Goal: Information Seeking & Learning: Learn about a topic

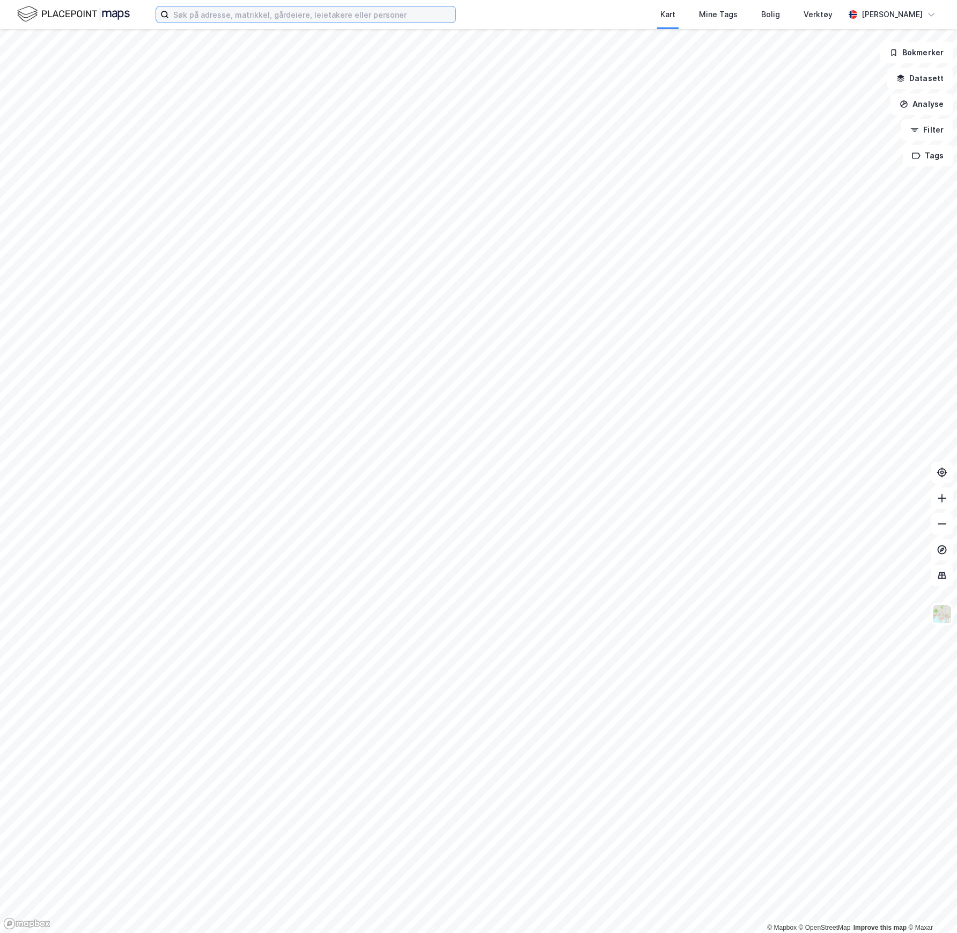
click at [207, 16] on input at bounding box center [312, 14] width 287 height 16
paste input "[STREET_ADDRESS]"
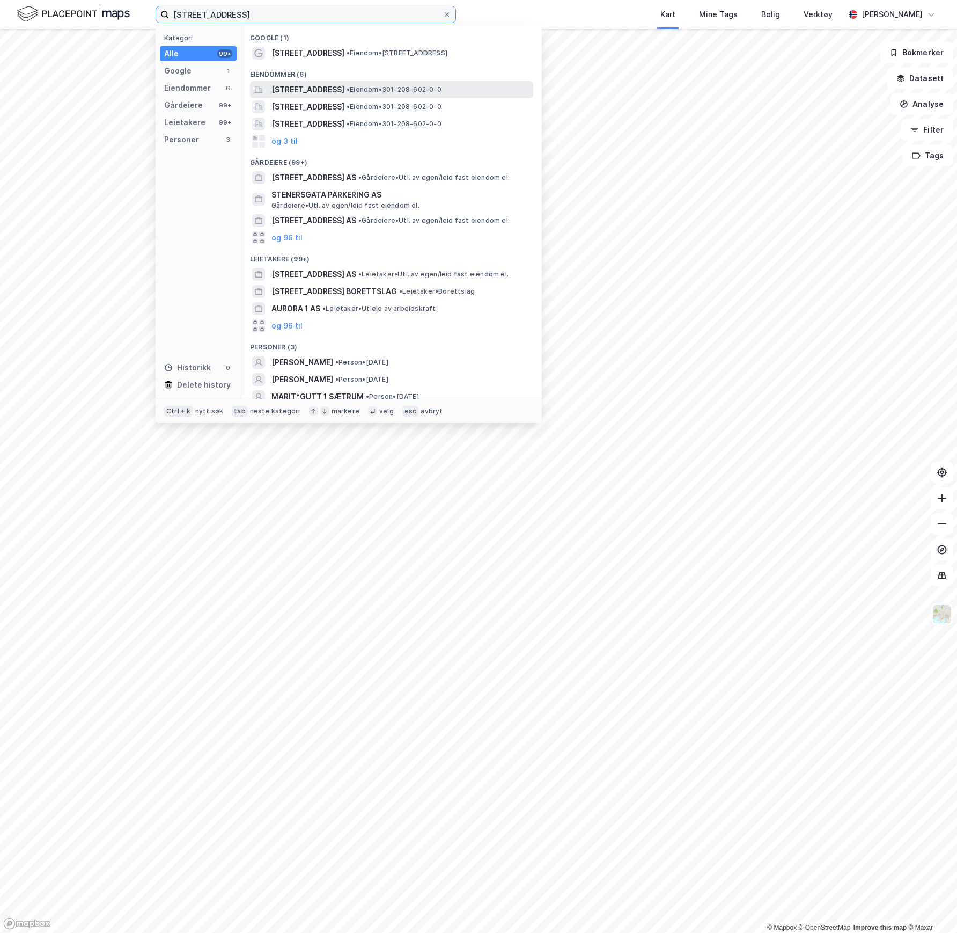
type input "[STREET_ADDRESS]"
click at [308, 93] on span "[STREET_ADDRESS]" at bounding box center [308, 89] width 73 height 13
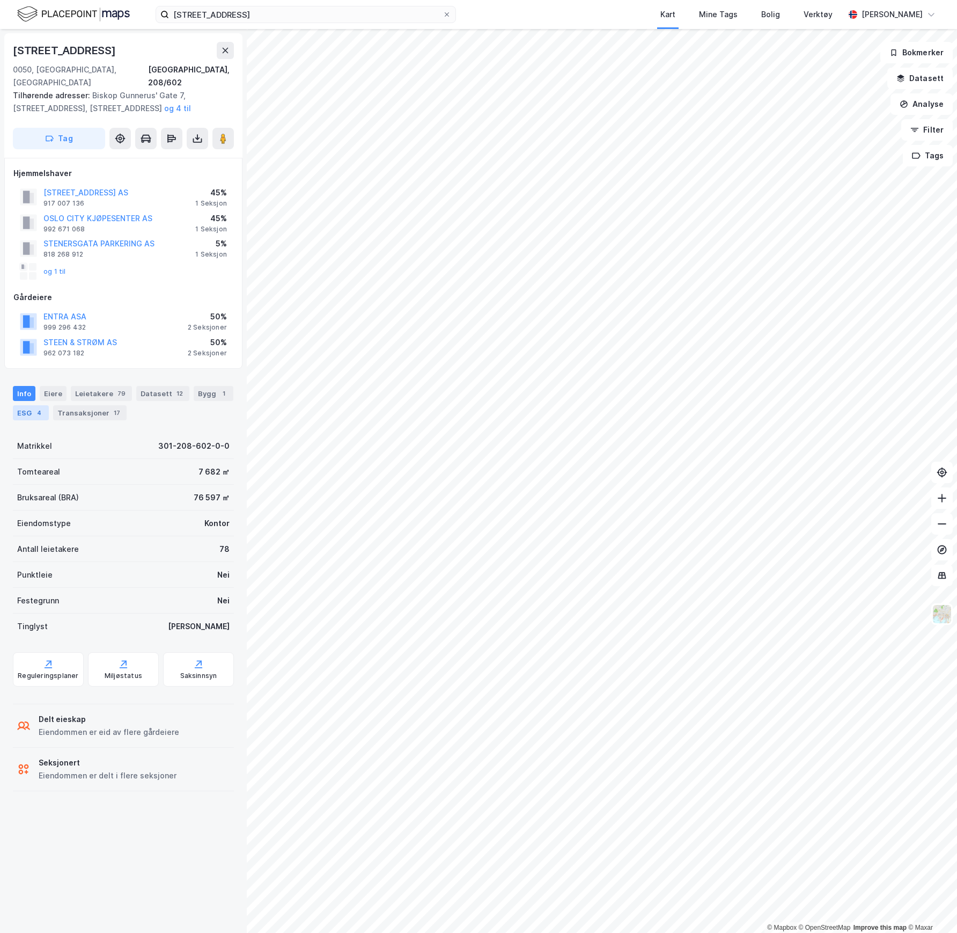
click at [49, 405] on div "ESG 4" at bounding box center [31, 412] width 36 height 15
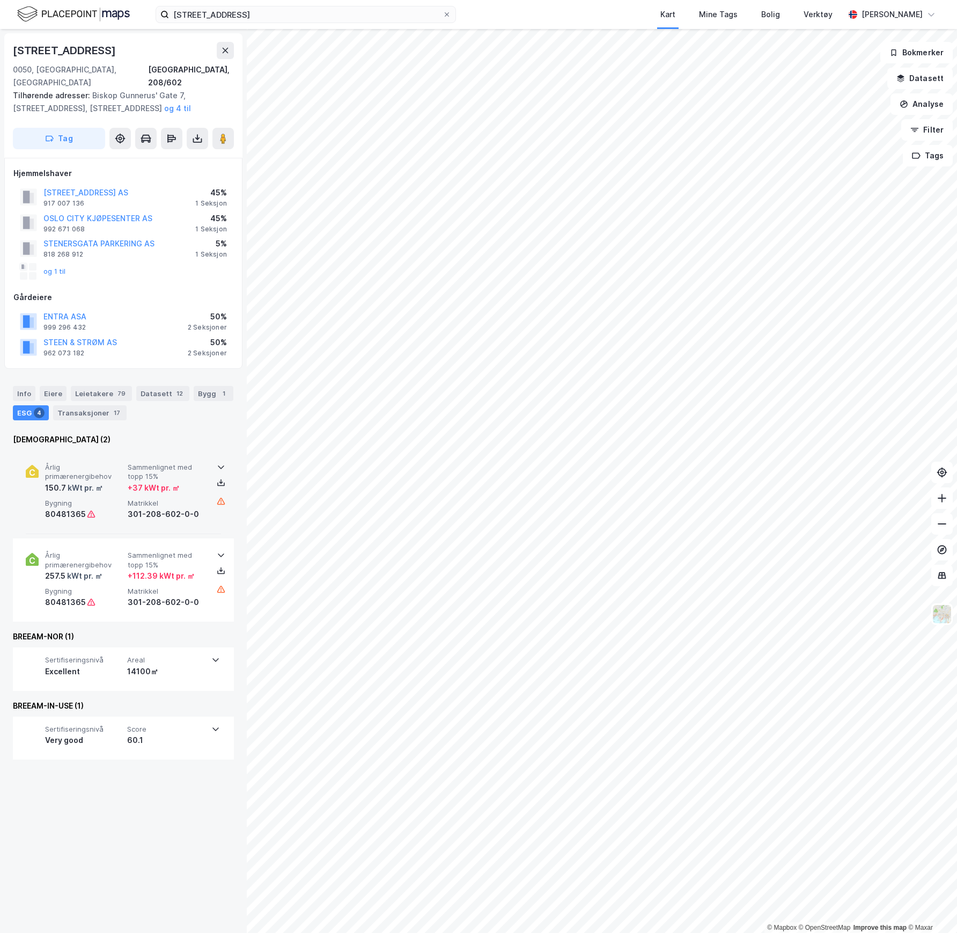
click at [84, 481] on div "kWt pr. ㎡" at bounding box center [84, 487] width 37 height 13
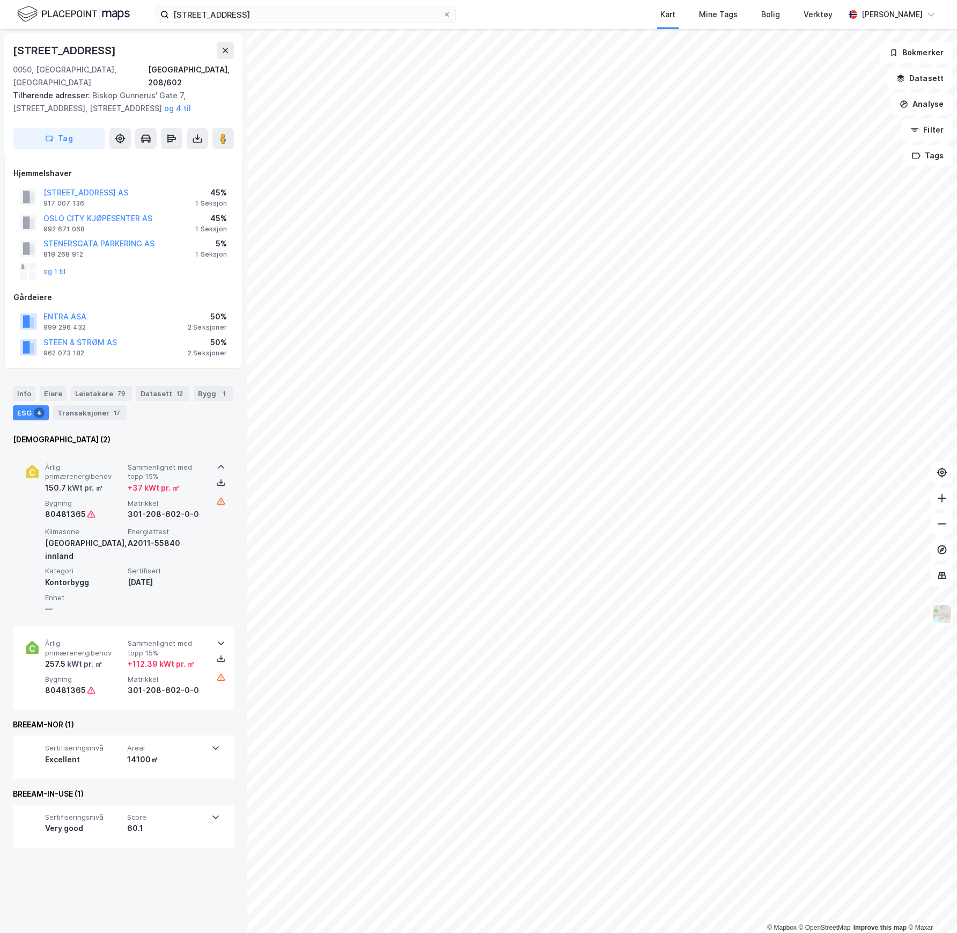
click at [116, 466] on span "Årlig primærenergibehov" at bounding box center [84, 472] width 78 height 19
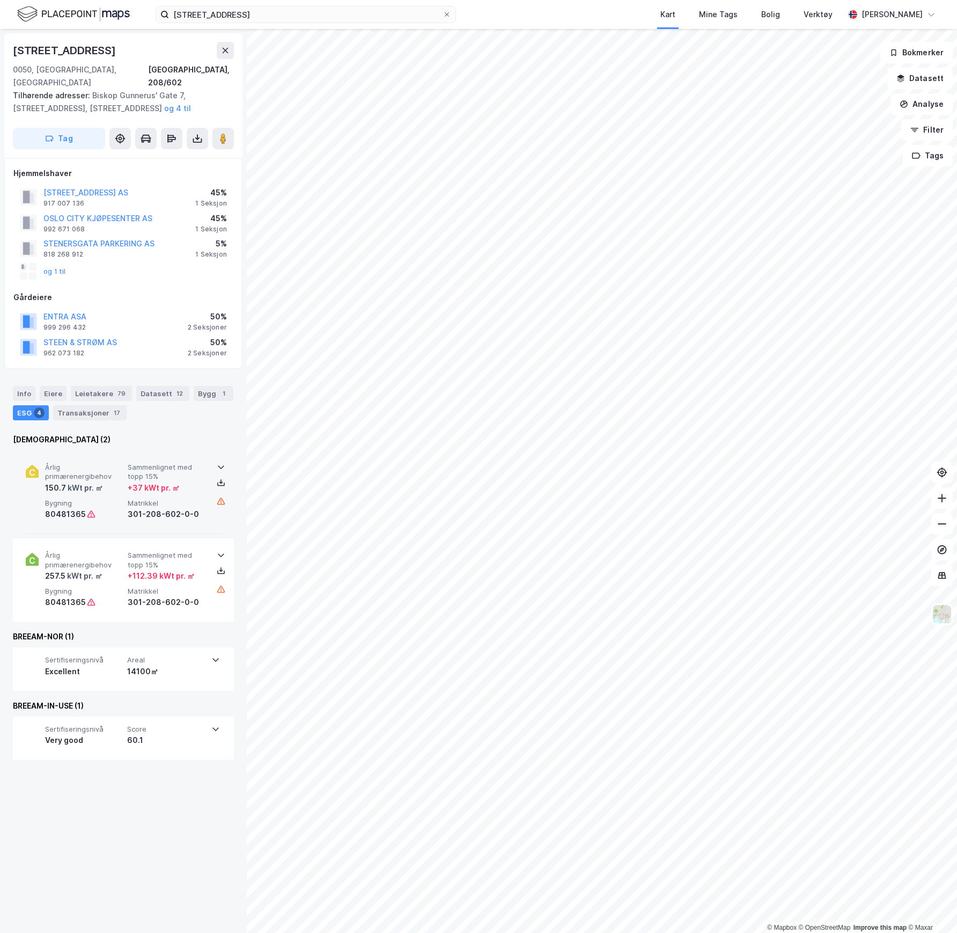
click at [116, 466] on span "Årlig primærenergibehov" at bounding box center [84, 472] width 78 height 19
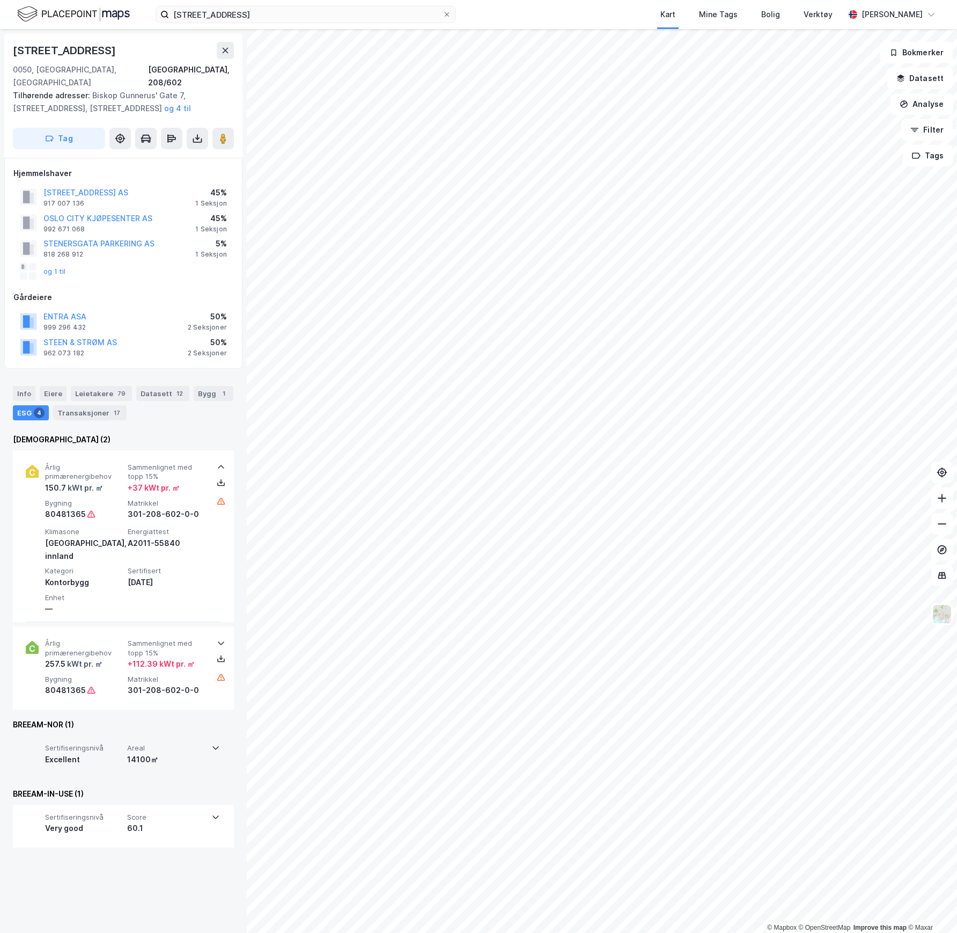
click at [149, 753] on div "14100㎡" at bounding box center [166, 759] width 78 height 13
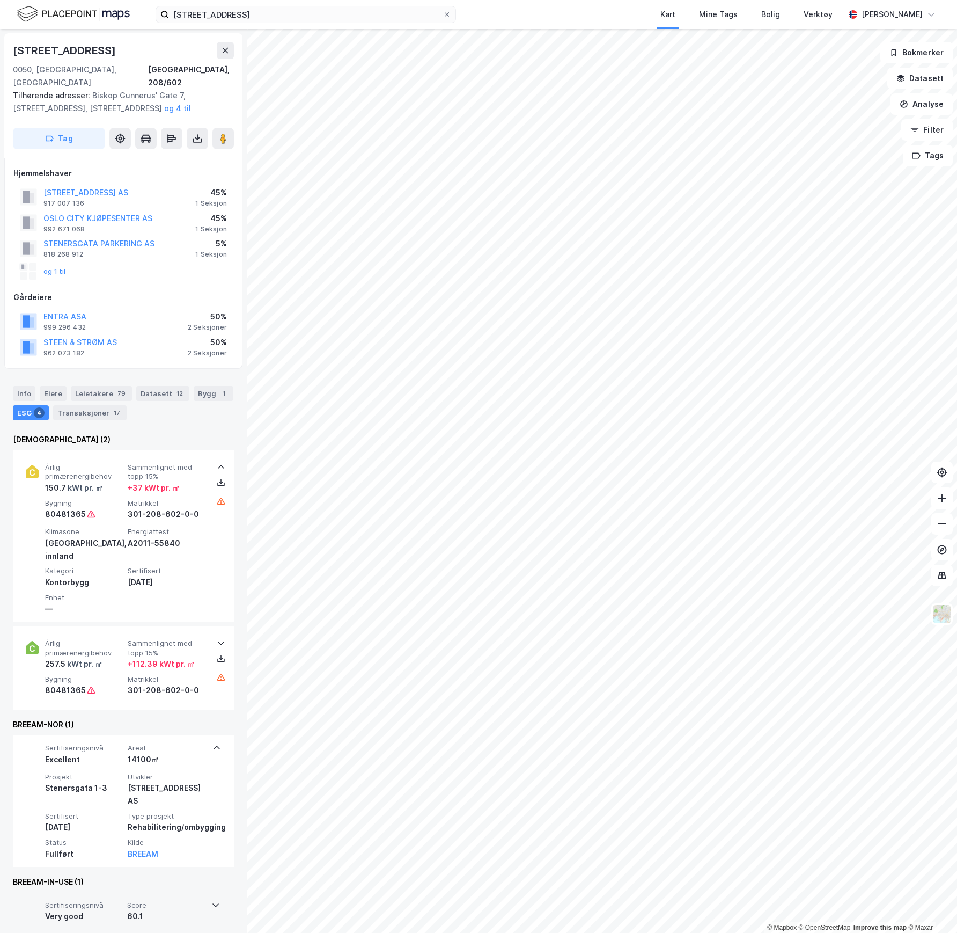
click at [120, 910] on div "Very good" at bounding box center [84, 916] width 78 height 13
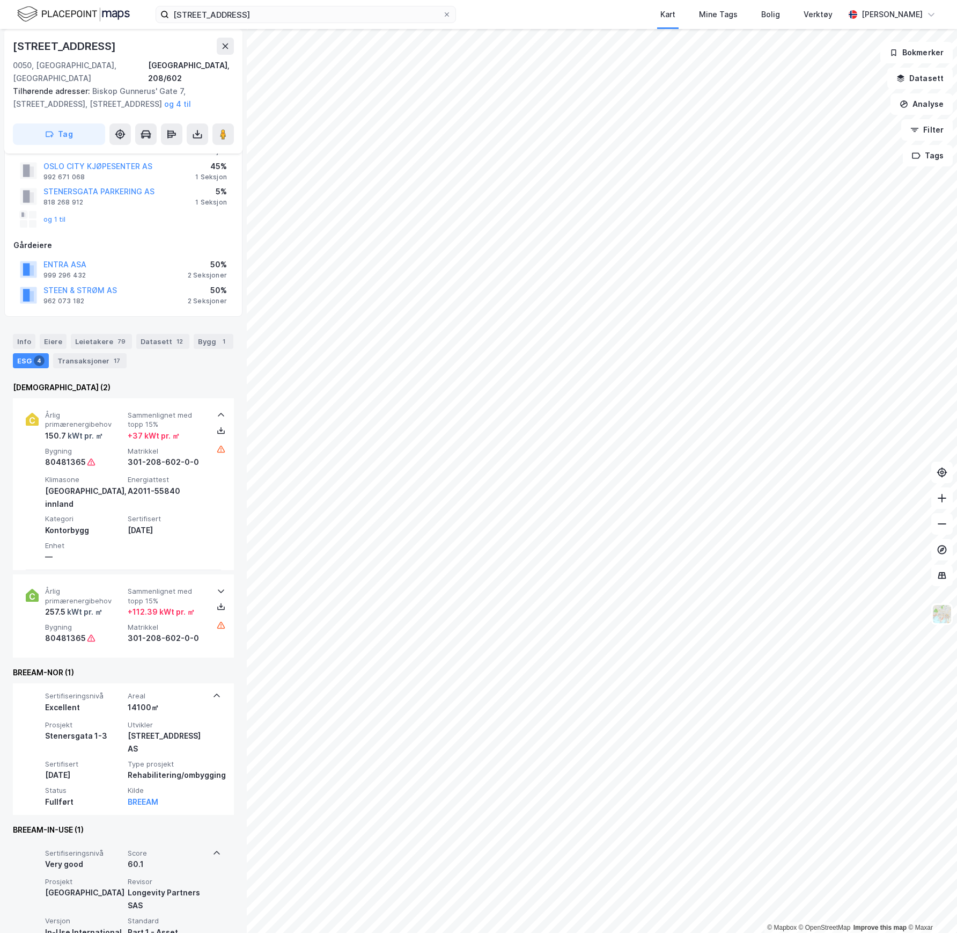
scroll to position [77, 0]
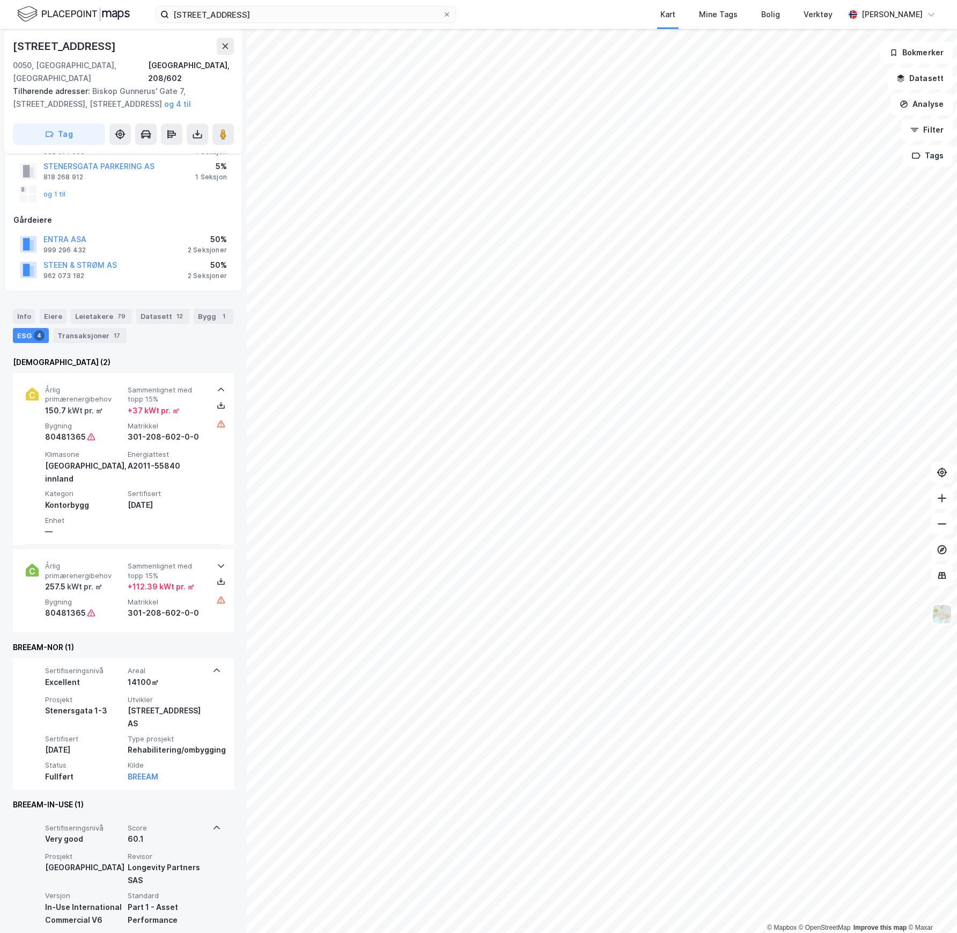
click at [126, 823] on div "Sertifiseringsnivå Very good Score 60.1" at bounding box center [125, 834] width 161 height 22
